Goal: Information Seeking & Learning: Learn about a topic

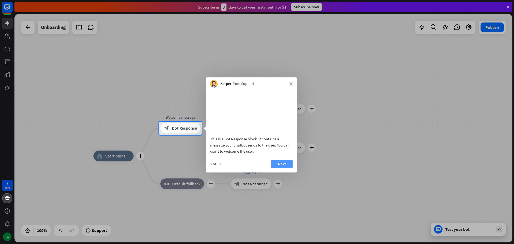
click at [273, 168] on button "Next" at bounding box center [281, 163] width 21 height 9
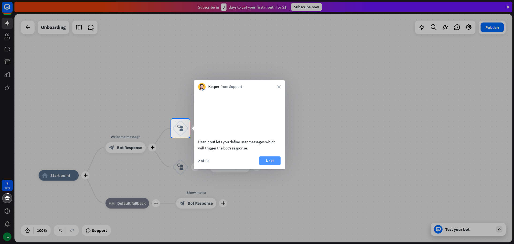
click at [269, 165] on button "Next" at bounding box center [269, 160] width 21 height 9
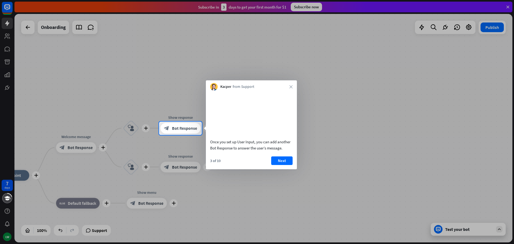
click at [269, 166] on div "3 of 10 Next" at bounding box center [251, 162] width 91 height 13
click at [277, 165] on button "Next" at bounding box center [281, 160] width 21 height 9
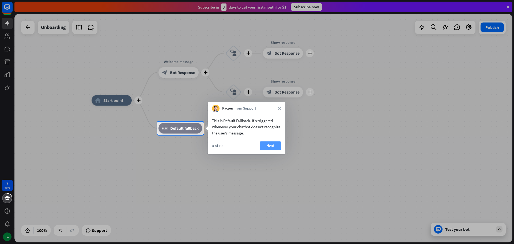
click at [272, 147] on button "Next" at bounding box center [270, 145] width 21 height 9
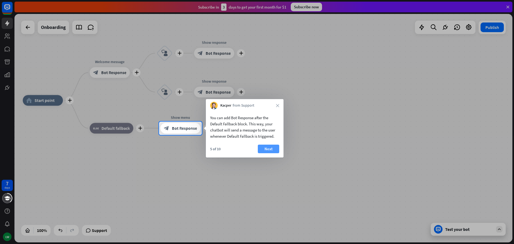
click at [265, 148] on button "Next" at bounding box center [268, 149] width 21 height 9
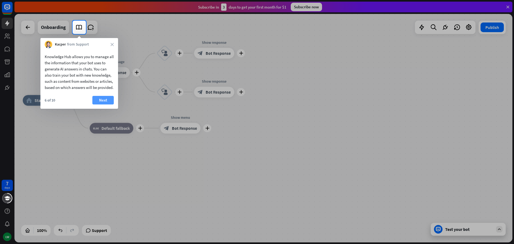
click at [99, 104] on button "Next" at bounding box center [102, 100] width 21 height 9
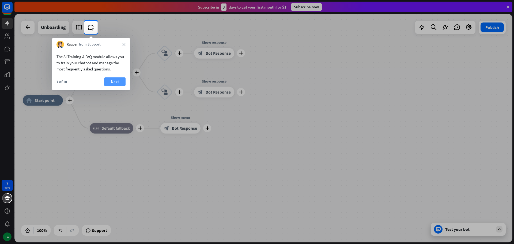
click at [115, 80] on button "Next" at bounding box center [114, 81] width 21 height 9
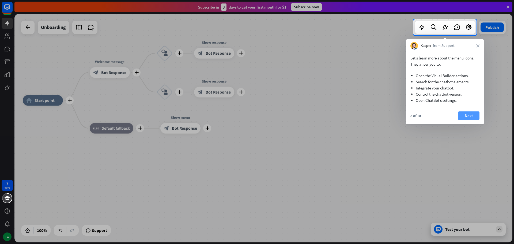
click at [468, 115] on button "Next" at bounding box center [468, 115] width 21 height 9
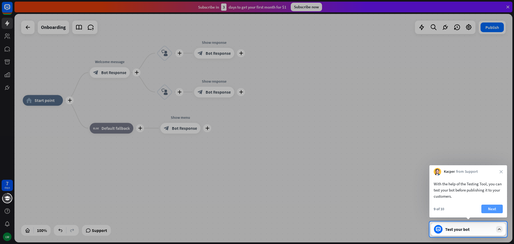
click at [489, 210] on button "Next" at bounding box center [491, 208] width 21 height 9
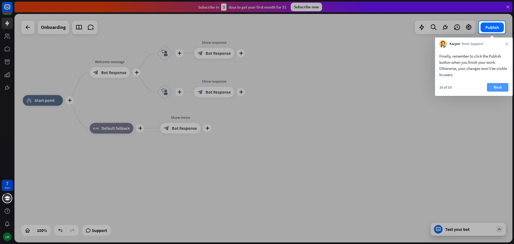
click at [494, 86] on button "Next" at bounding box center [497, 87] width 21 height 9
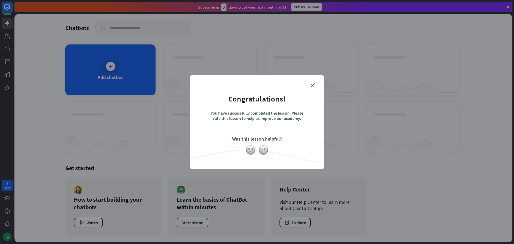
click at [312, 89] on form "Congratulations! You have successfully completed the lesson. Please rate this l…" at bounding box center [257, 114] width 120 height 64
click at [312, 88] on form "Congratulations! You have successfully completed the lesson. Please rate this l…" at bounding box center [257, 114] width 120 height 64
click at [312, 86] on icon "close" at bounding box center [312, 85] width 4 height 4
